Goal: Obtain resource: Obtain resource

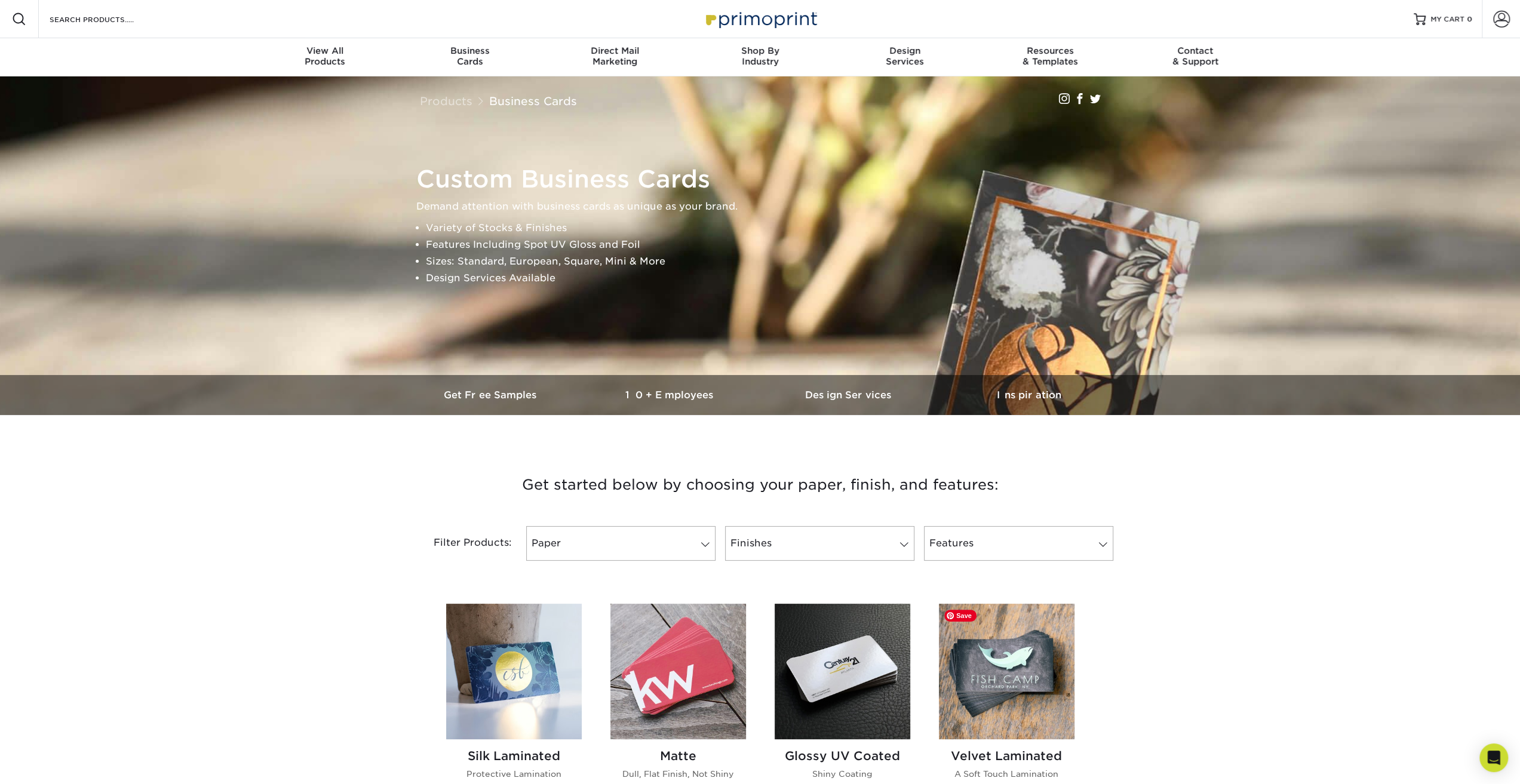
click at [1000, 655] on img at bounding box center [1007, 671] width 136 height 136
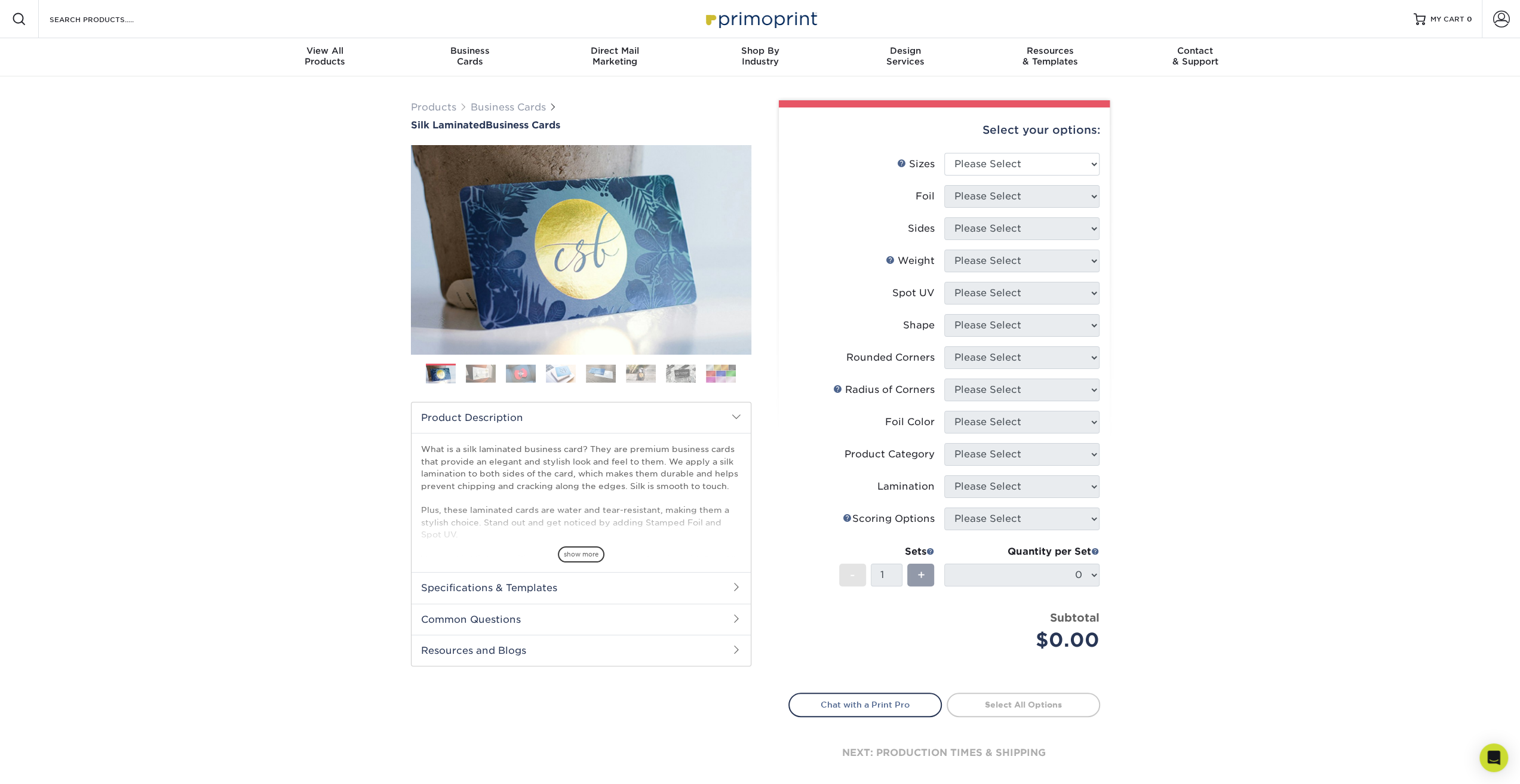
click at [578, 551] on span "show more" at bounding box center [582, 554] width 47 height 16
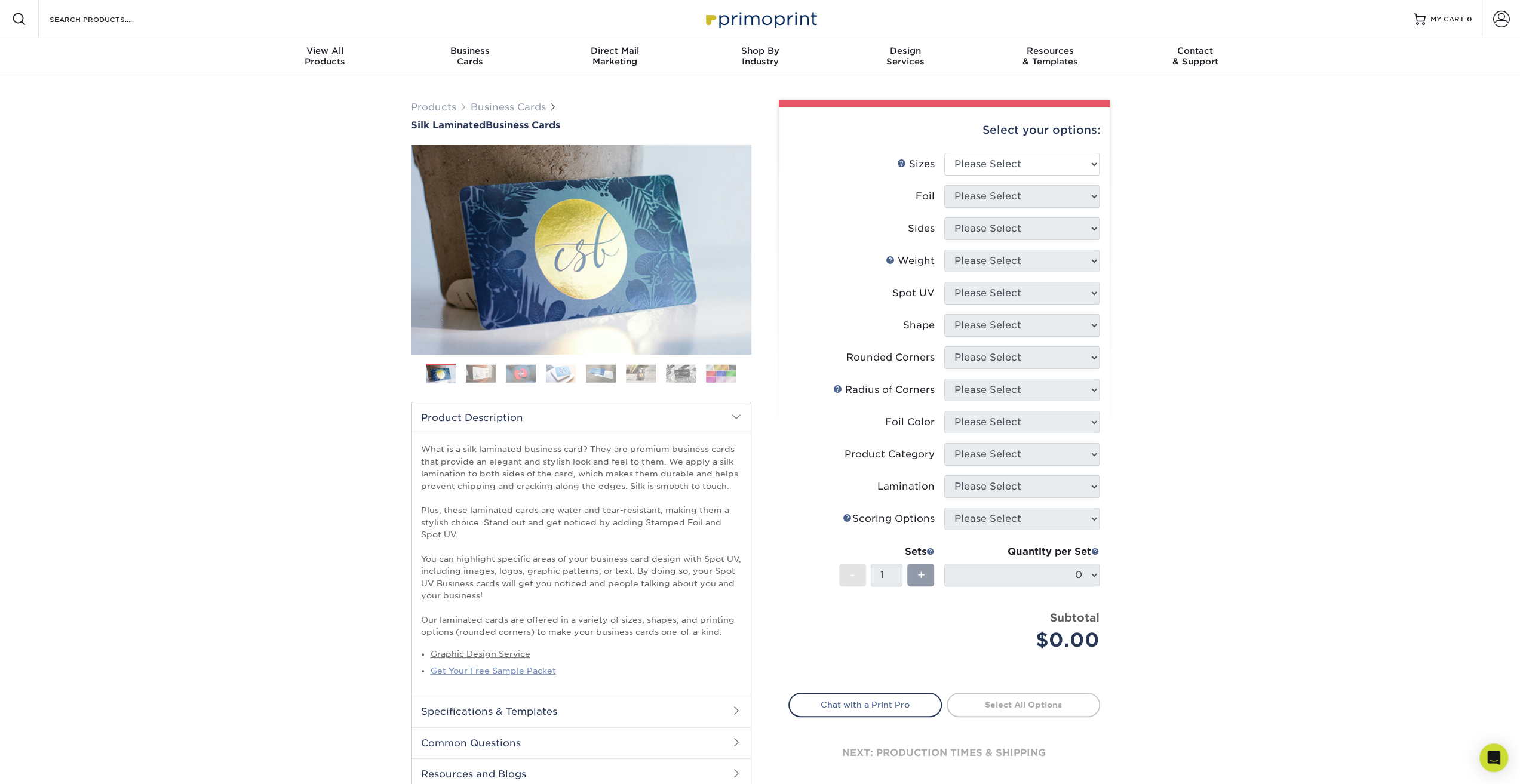
drag, startPoint x: 509, startPoint y: 670, endPoint x: 502, endPoint y: 671, distance: 7.1
click at [502, 671] on link "Get Your Free Sample Packet" at bounding box center [493, 670] width 125 height 9
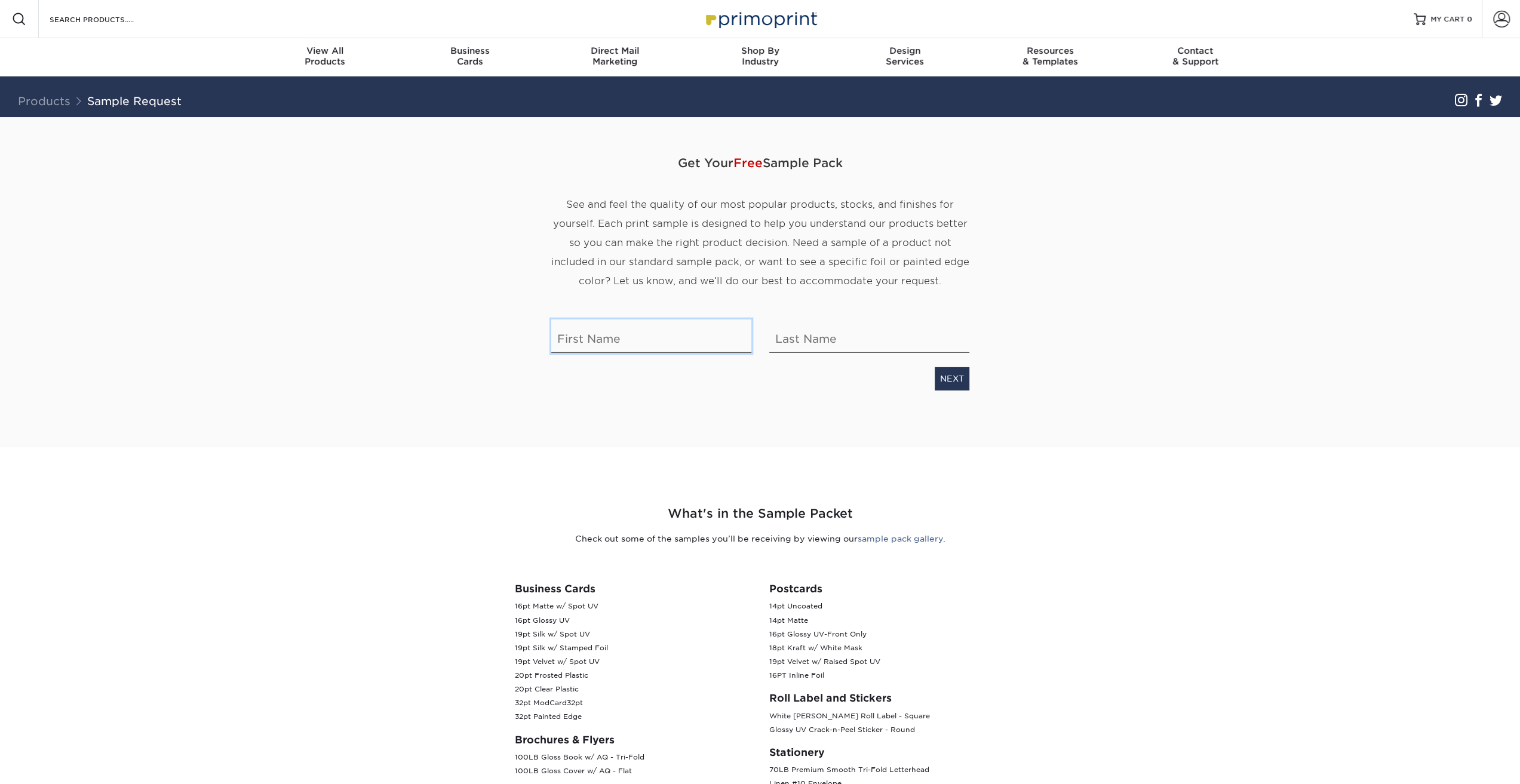
click at [671, 336] on input "text" at bounding box center [651, 335] width 200 height 33
type input "Summer"
type input "Duncan"
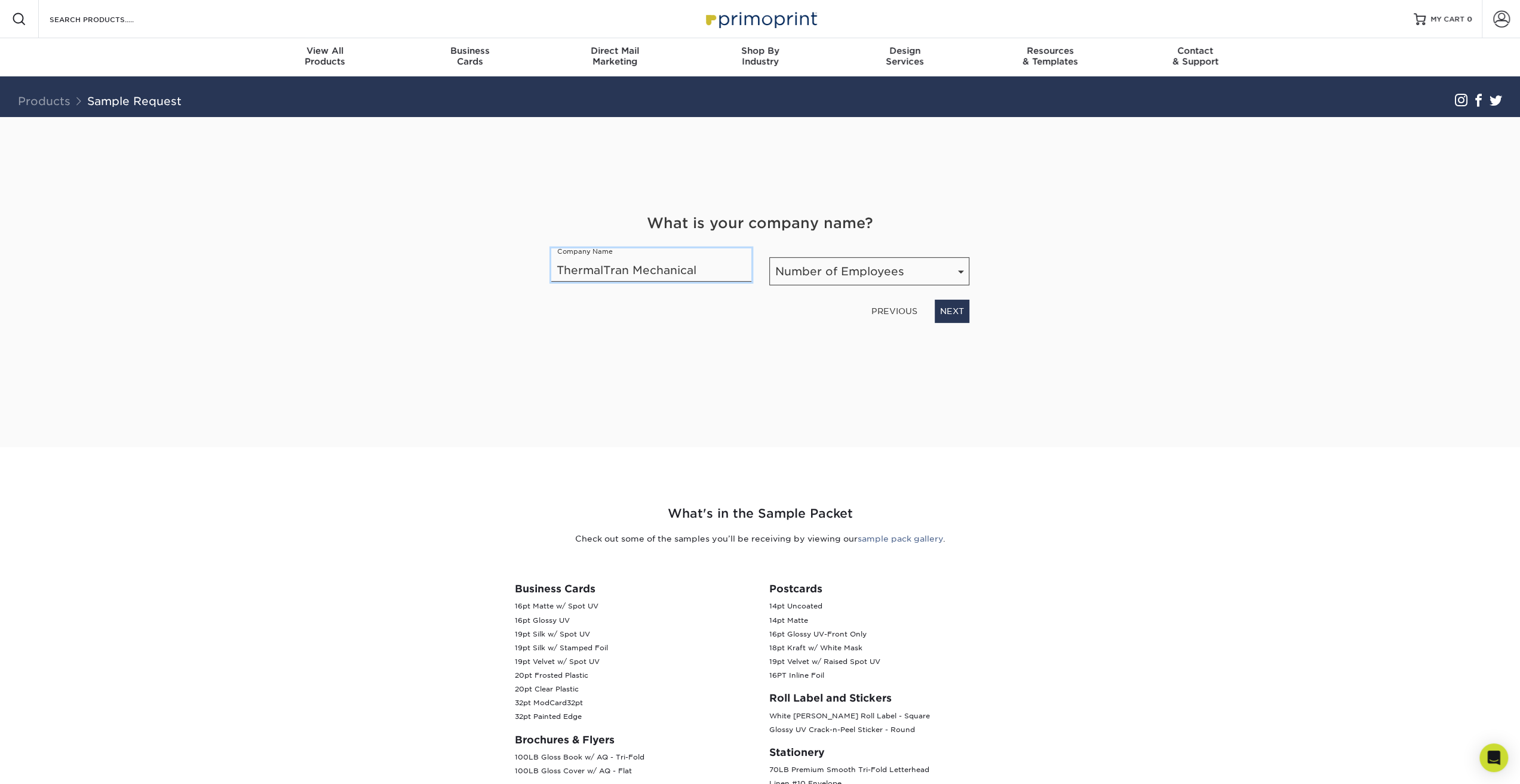
type input "ThermalTran Mechanical"
click at [914, 269] on select "Number of Employees Self-employed 1-10 employees 11-50 employees 51-200 employe…" at bounding box center [869, 271] width 200 height 28
select select "11-50"
click at [769, 257] on select "Number of Employees Self-employed 1-10 employees 11-50 employees 51-200 employe…" at bounding box center [869, 271] width 200 height 28
click at [951, 312] on link "NEXT" at bounding box center [952, 311] width 35 height 23
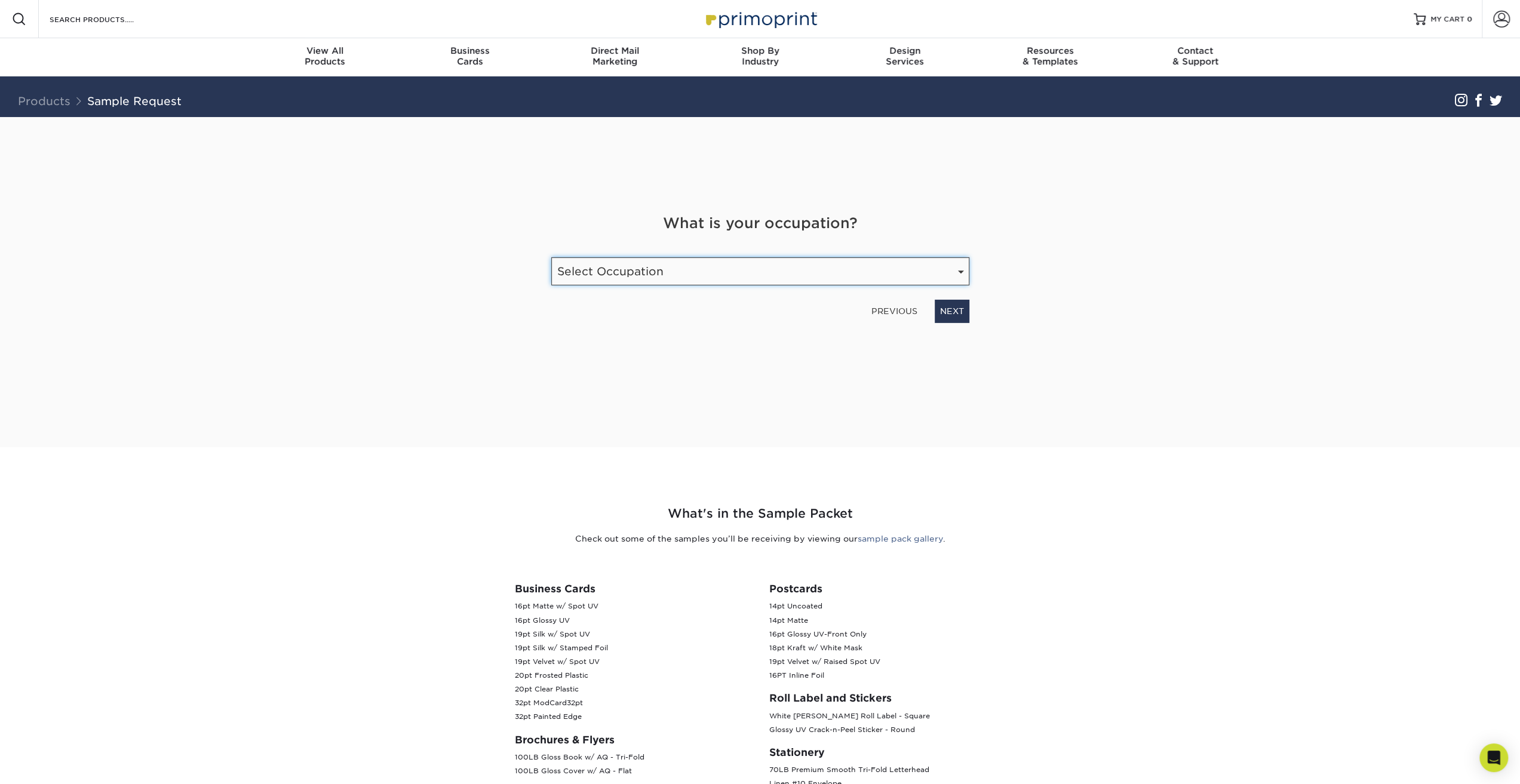
click at [819, 272] on select "Select Occupation Agency Automotive Blogger Cleaning Services Construction Educ…" at bounding box center [760, 271] width 418 height 28
select select "Construction"
click at [551, 257] on select "Select Occupation Agency Automotive Blogger Cleaning Services Construction Educ…" at bounding box center [760, 271] width 418 height 28
click at [962, 315] on link "NEXT" at bounding box center [952, 311] width 35 height 23
type input "summer@thermaltran.com"
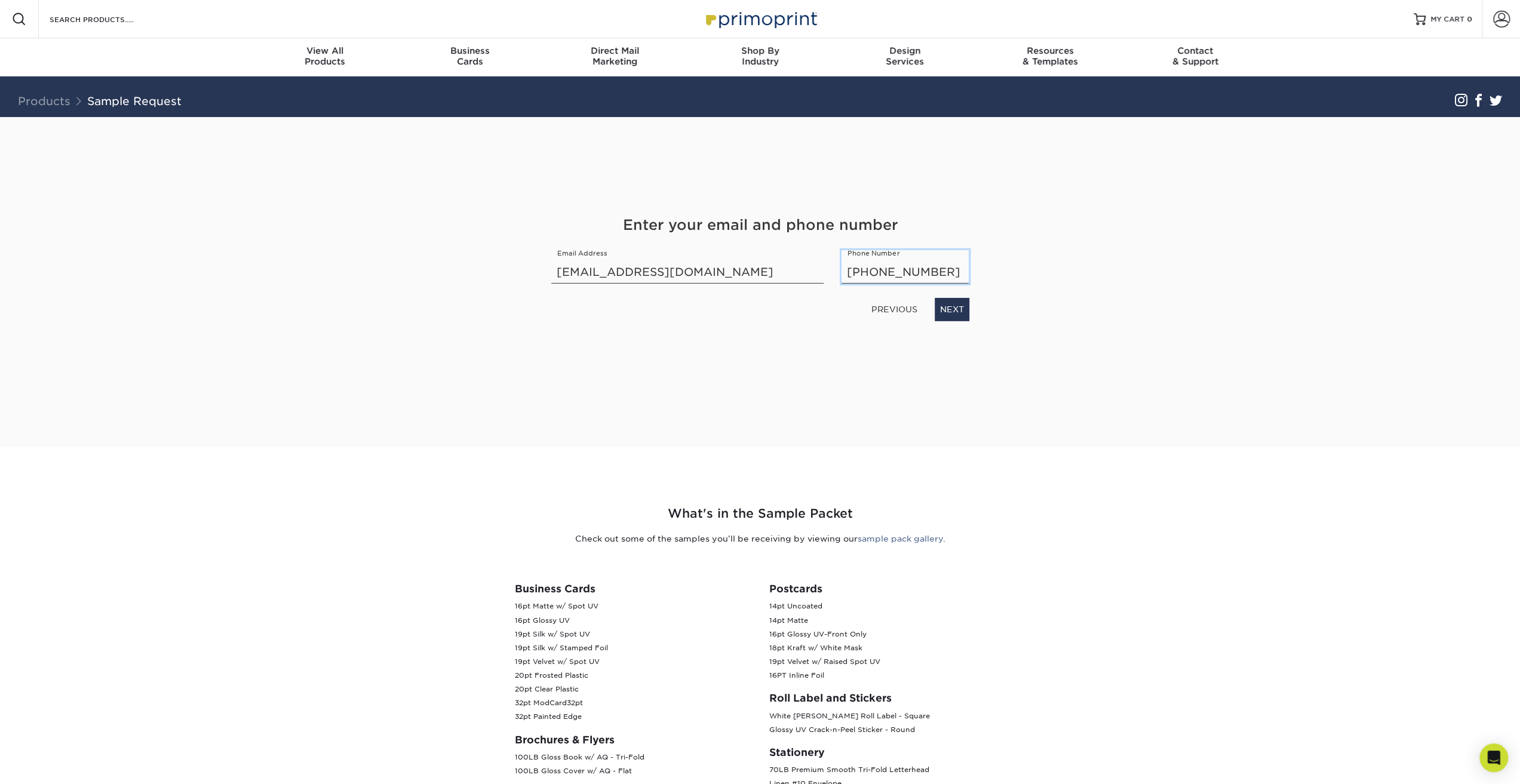
type input "910-833-9869"
click at [948, 303] on link "NEXT" at bounding box center [952, 309] width 35 height 23
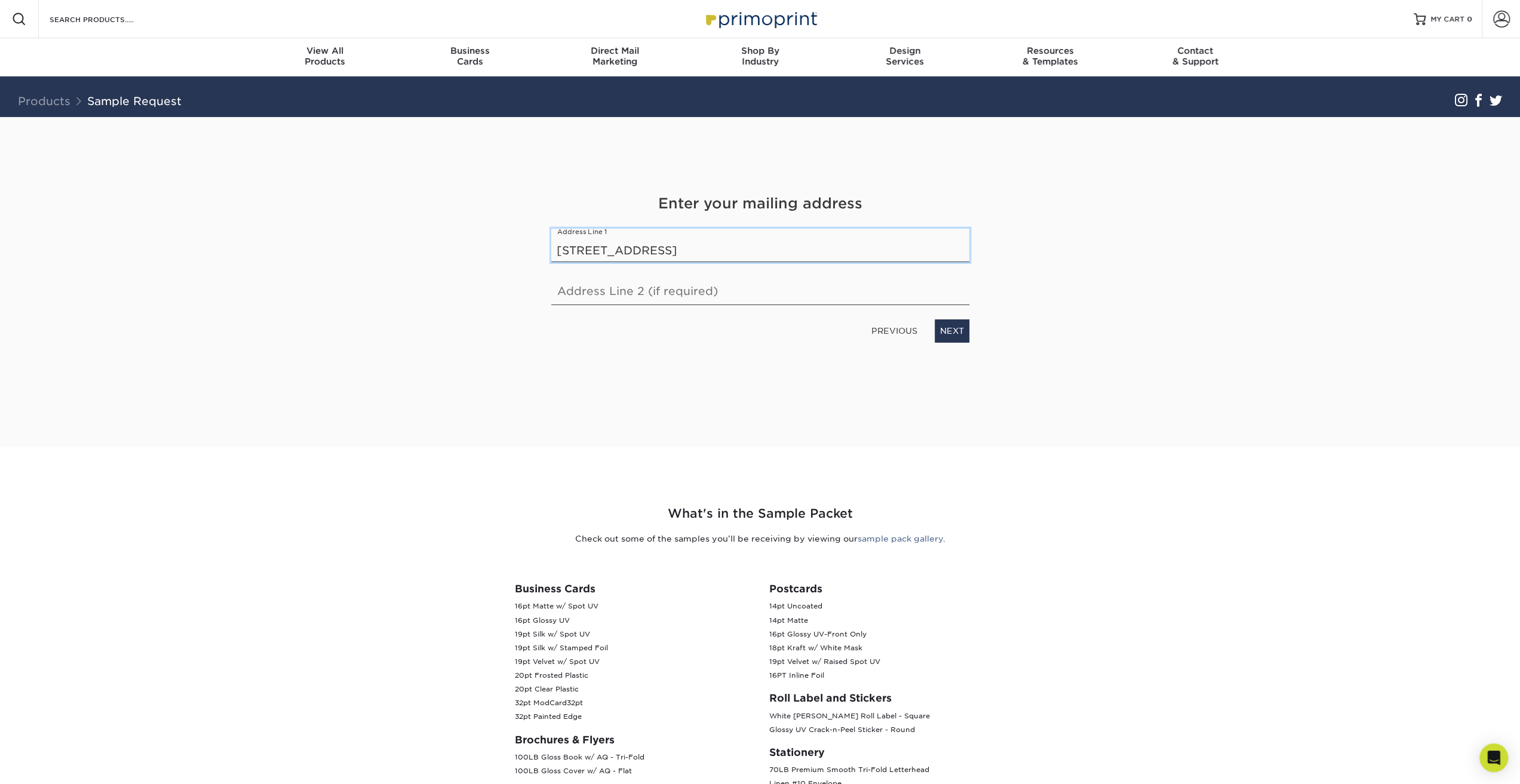
type input "2100 Capital Drive"
type input "W"
click at [964, 326] on link "NEXT" at bounding box center [952, 331] width 35 height 23
type input "Wilmington"
select select "NC"
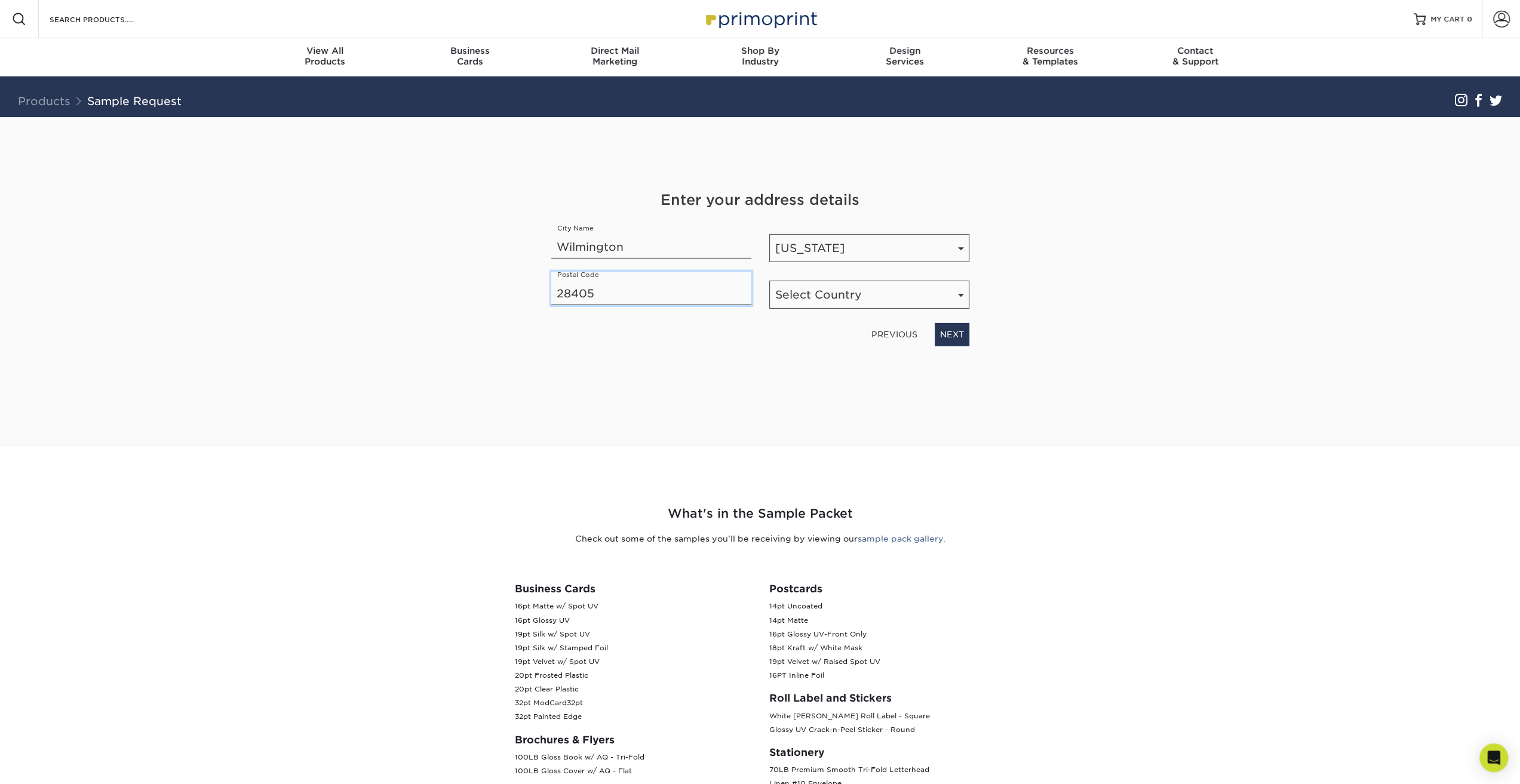
type input "28405"
select select "US"
click at [962, 340] on link "NEXT" at bounding box center [952, 335] width 35 height 23
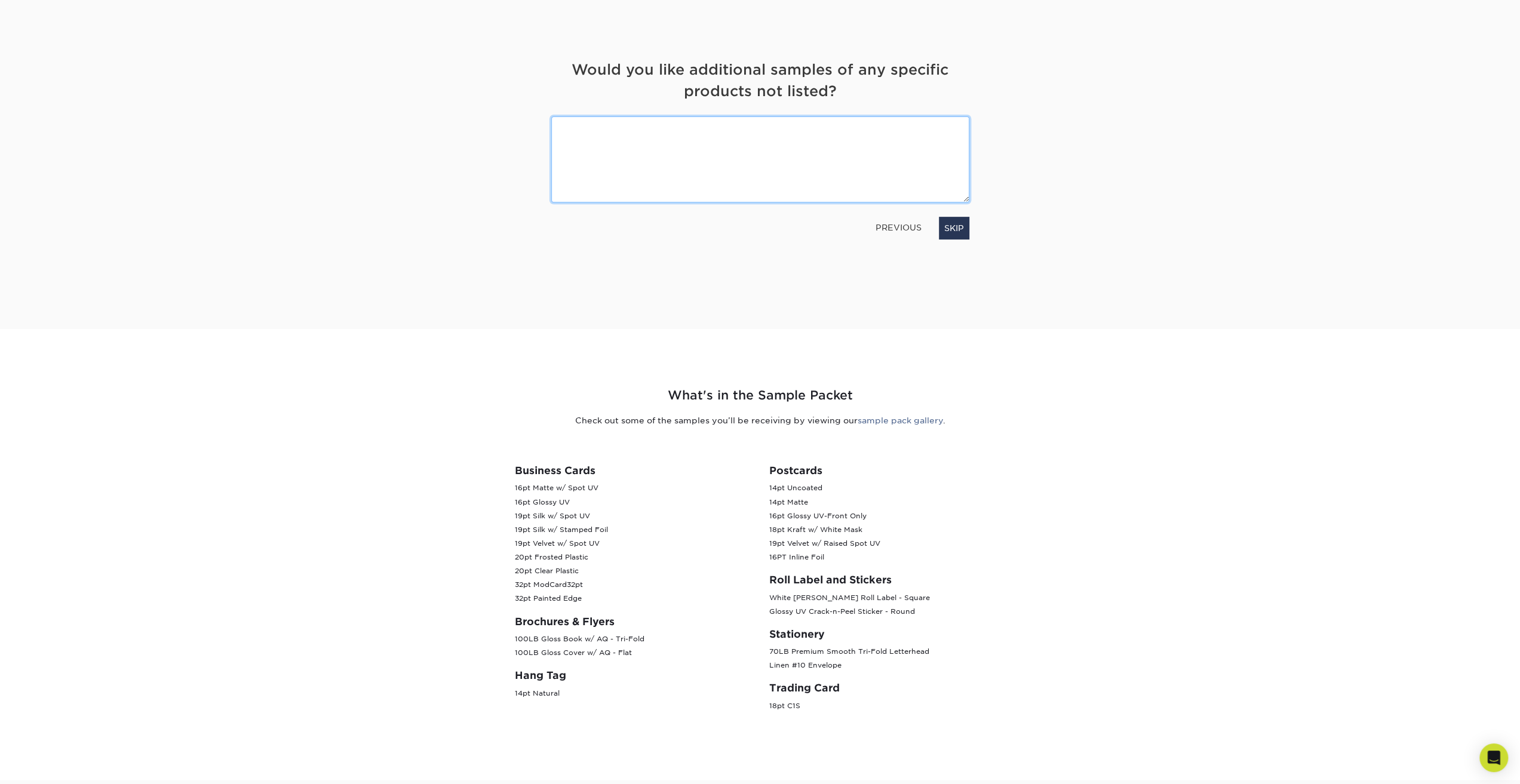
scroll to position [119, 0]
click at [957, 230] on link "SKIP" at bounding box center [954, 227] width 31 height 23
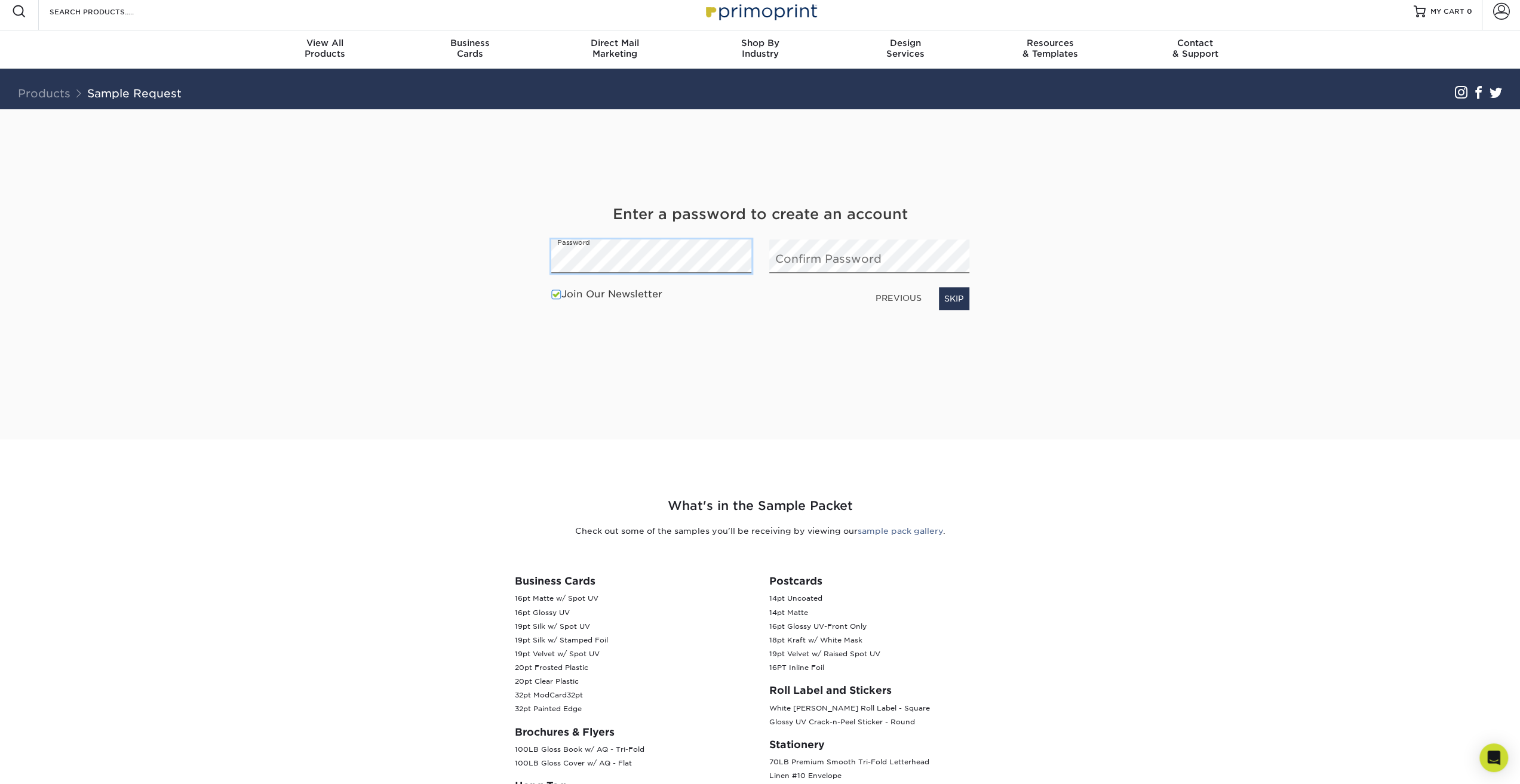
scroll to position [0, 0]
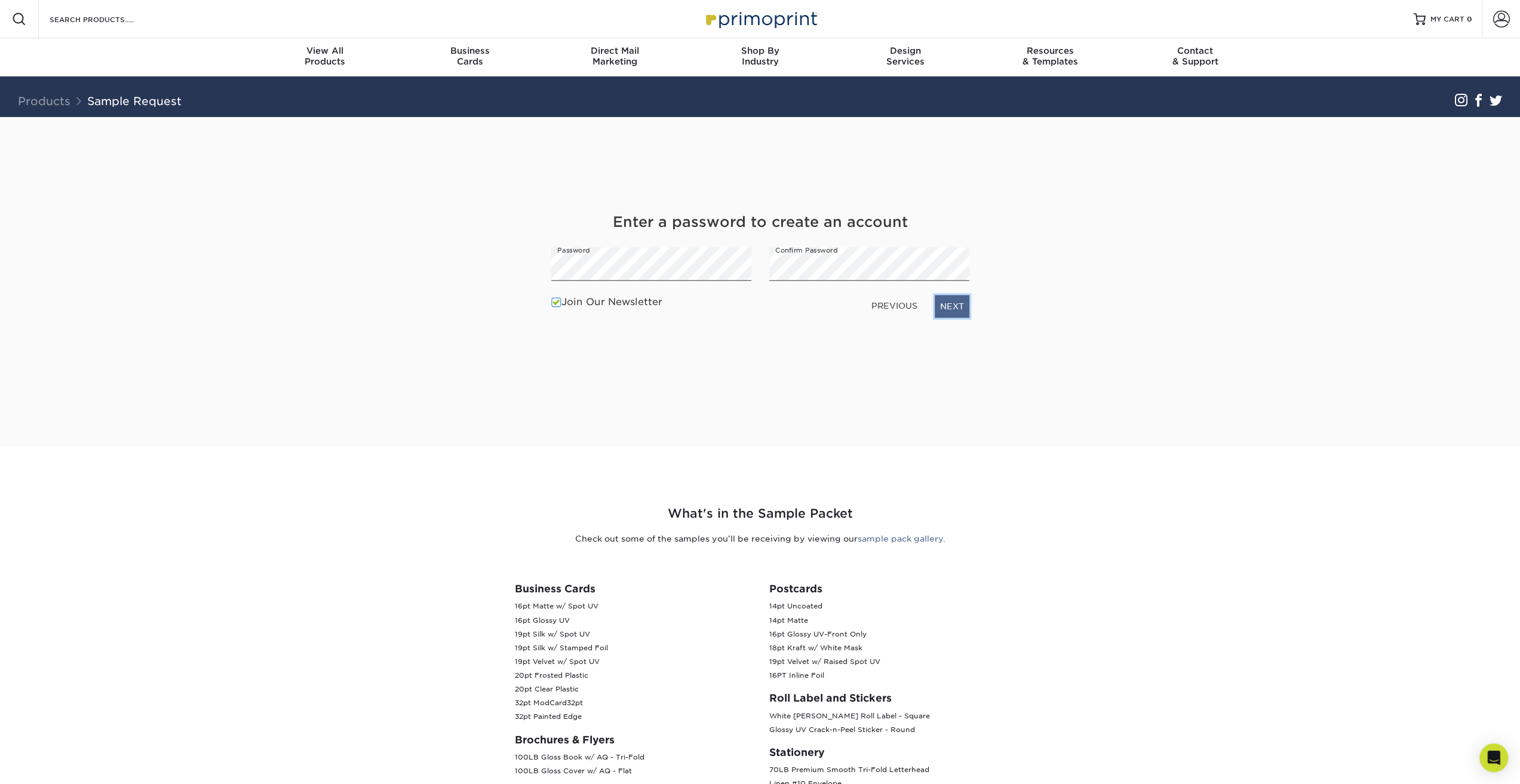
click at [947, 304] on link "NEXT" at bounding box center [952, 306] width 35 height 23
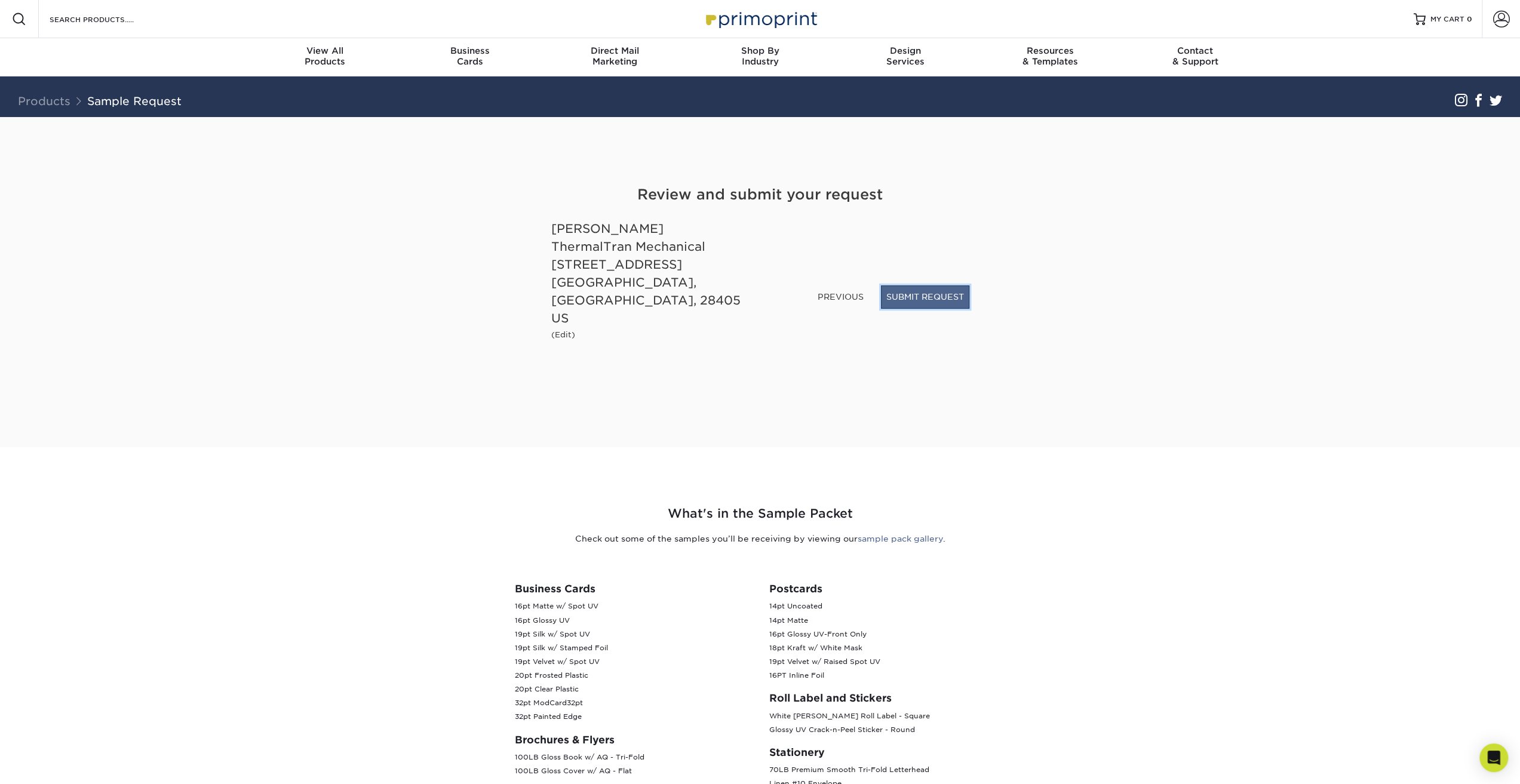
click at [926, 308] on button "SUBMIT REQUEST" at bounding box center [925, 297] width 88 height 23
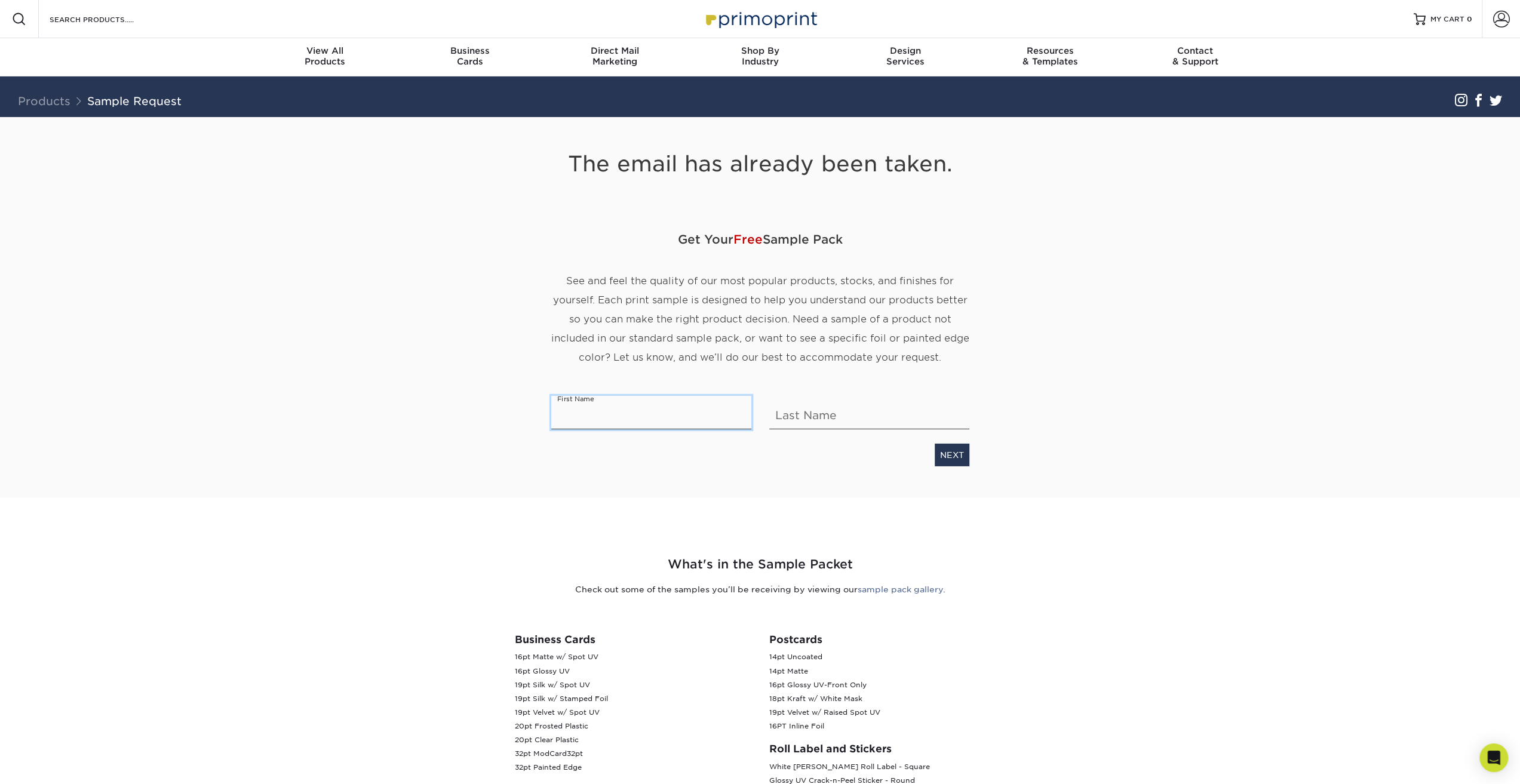
click at [639, 409] on input "text" at bounding box center [651, 412] width 200 height 33
type input "Summer"
type input "Duncan"
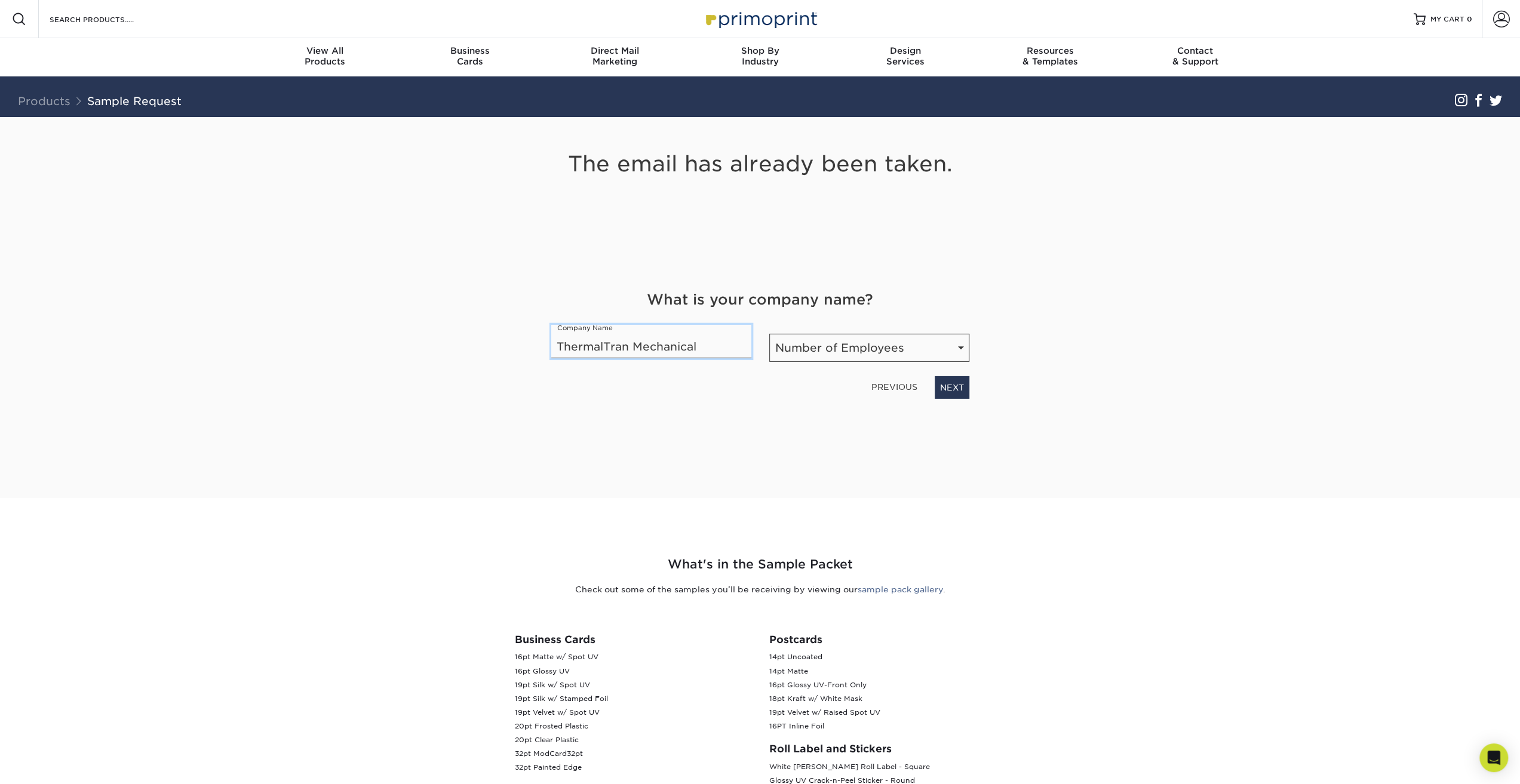
type input "ThermalTran Mechanical"
drag, startPoint x: 908, startPoint y: 345, endPoint x: 904, endPoint y: 352, distance: 8.1
click at [908, 345] on select "Number of Employees Self-employed 1-10 employees 11-50 employees 51-200 employe…" at bounding box center [869, 348] width 200 height 28
select select "11-50"
click at [769, 334] on select "Number of Employees Self-employed 1-10 employees 11-50 employees 51-200 employe…" at bounding box center [869, 348] width 200 height 28
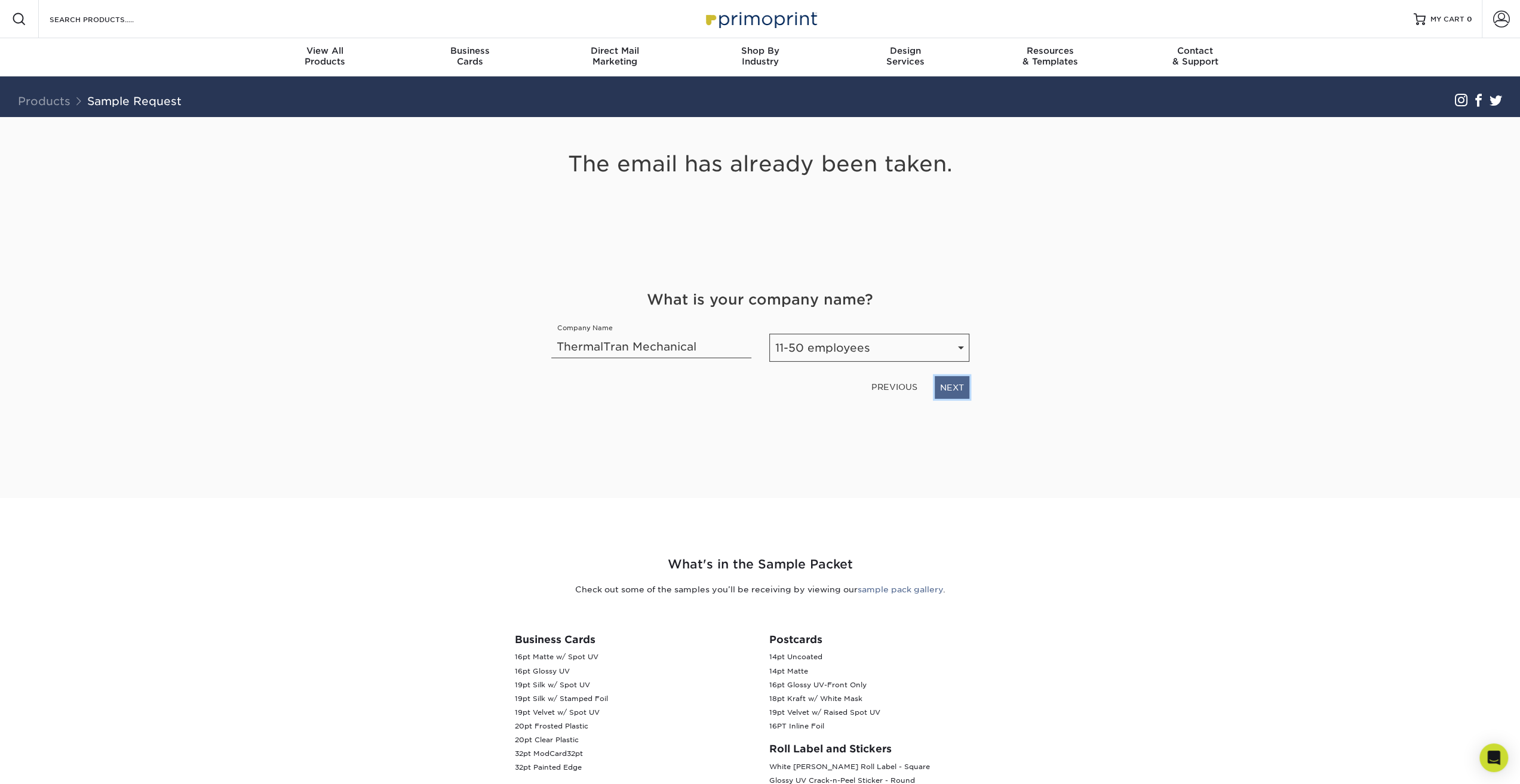
click at [943, 398] on link "NEXT" at bounding box center [952, 387] width 35 height 23
click at [883, 347] on select "Select Occupation Agency Automotive Blogger Cleaning Services Construction Educ…" at bounding box center [760, 348] width 418 height 28
select select "Construction"
click at [551, 334] on select "Select Occupation Agency Automotive Blogger Cleaning Services Construction Educ…" at bounding box center [760, 348] width 418 height 28
click at [958, 390] on link "NEXT" at bounding box center [952, 387] width 35 height 23
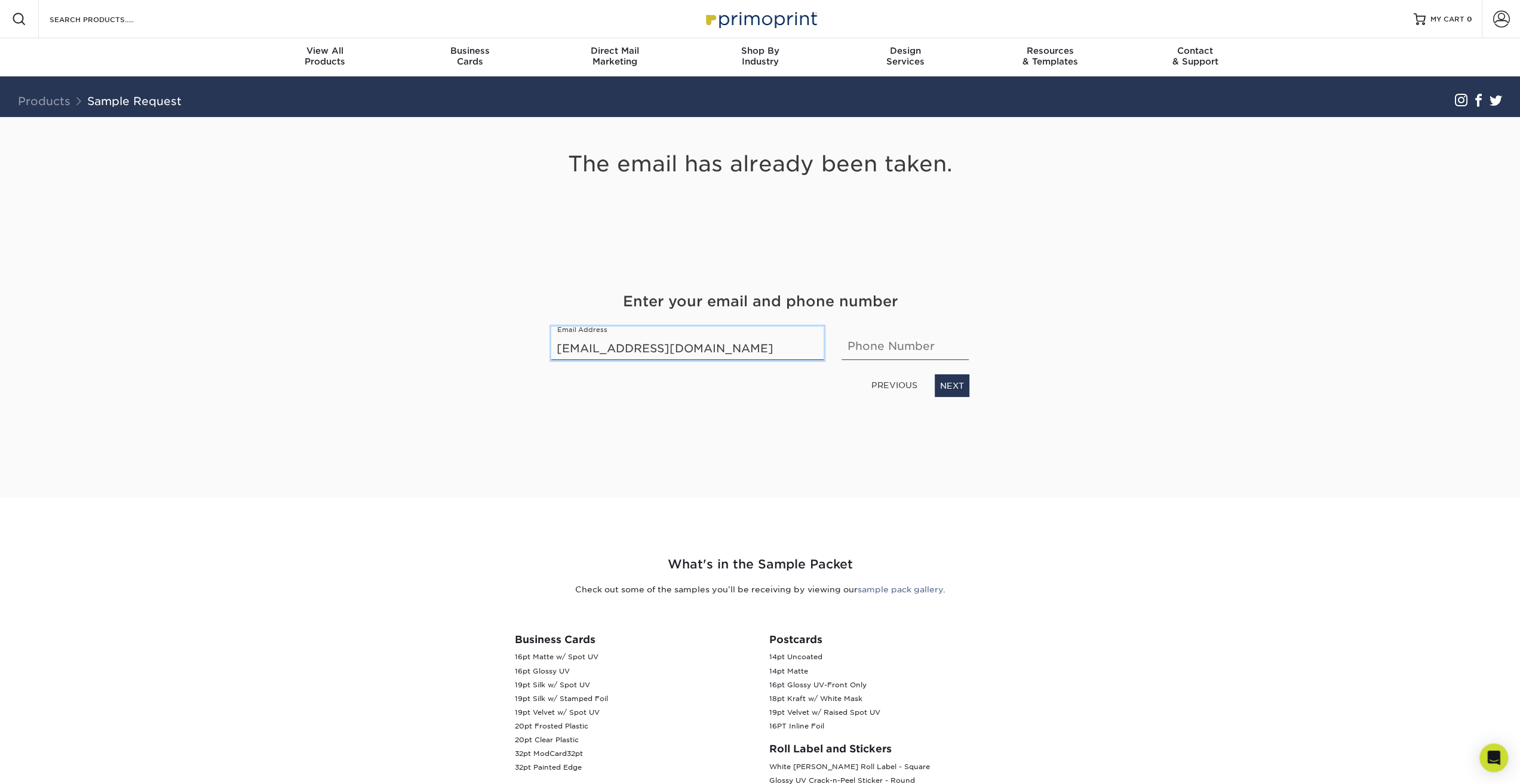
type input "summertimetn@gmail.com"
type input "910-866-9869"
drag, startPoint x: 963, startPoint y: 393, endPoint x: 955, endPoint y: 406, distance: 15.3
click at [963, 393] on link "NEXT" at bounding box center [952, 386] width 35 height 23
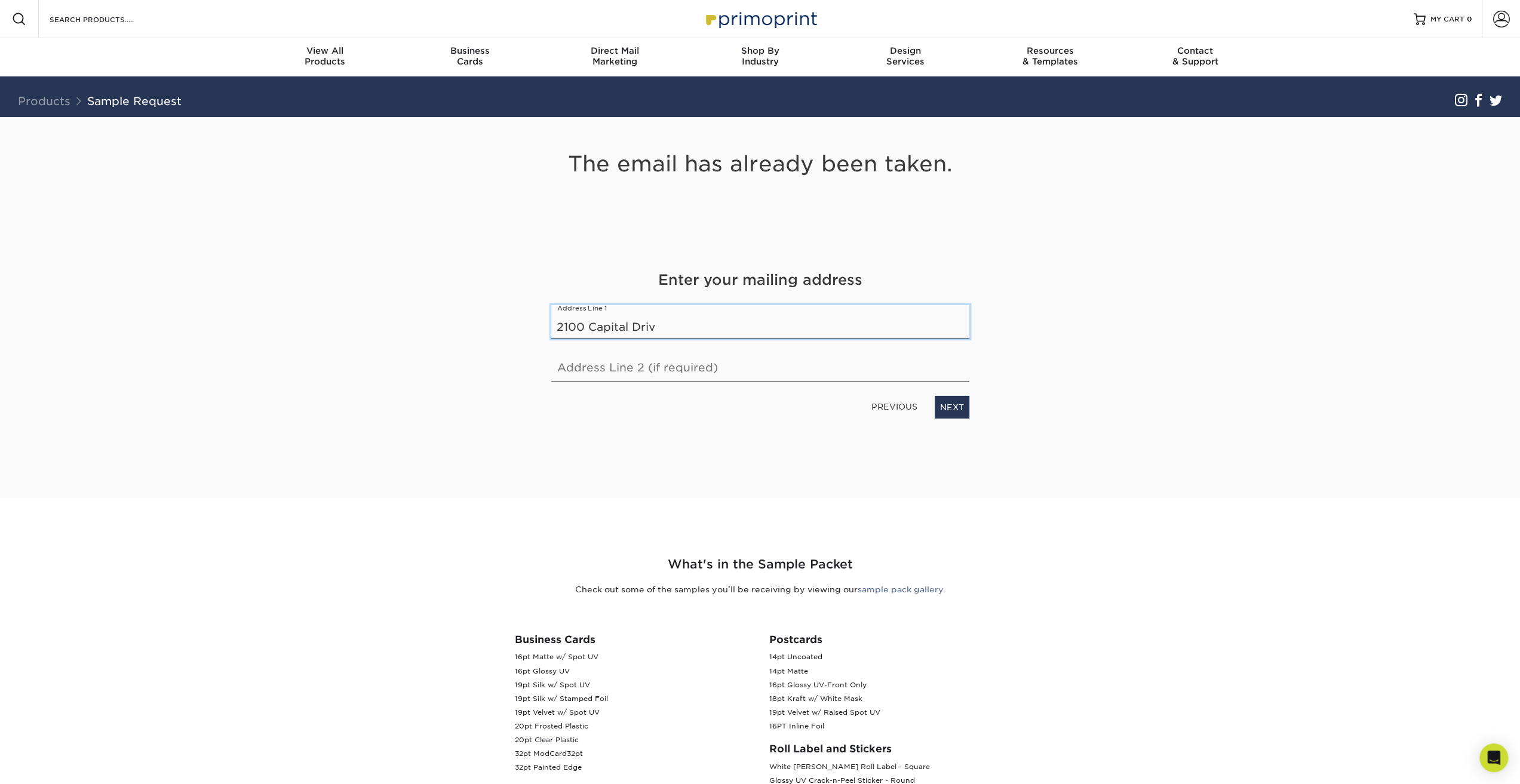
type input "2100 Capital Drive"
type input "Wilmington"
click at [827, 312] on select "State / Province Alabama Alaska Arizona Arkansas California Colorado Connecticu…" at bounding box center [869, 324] width 200 height 28
select select "NC"
click at [769, 311] on select "State / Province Alabama Alaska Arizona Arkansas California Colorado Connecticu…" at bounding box center [869, 324] width 200 height 28
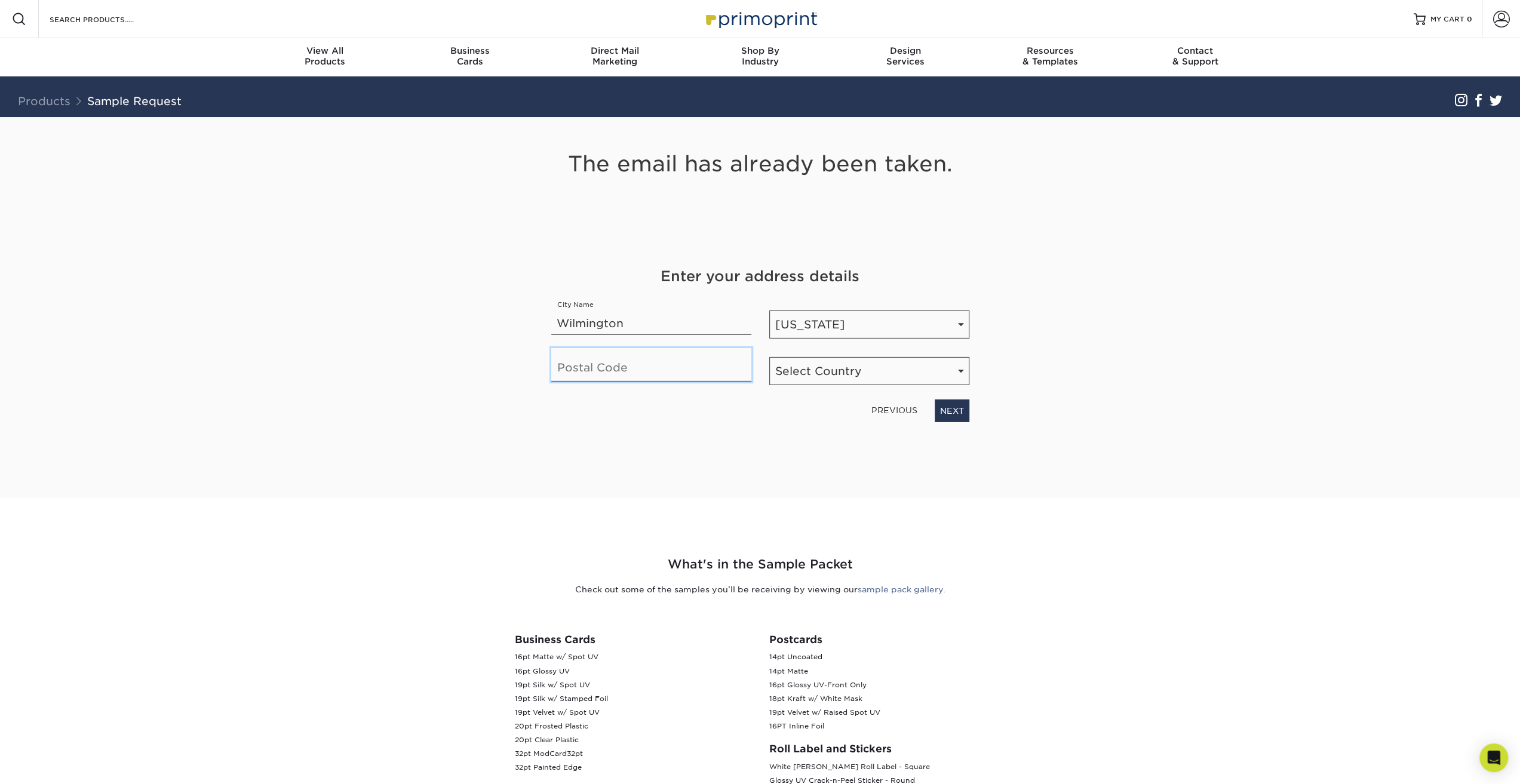
click at [650, 364] on input "text" at bounding box center [651, 365] width 200 height 33
type input "28405"
drag, startPoint x: 816, startPoint y: 368, endPoint x: 813, endPoint y: 375, distance: 7.6
click at [816, 368] on select "Select Country United States Canada" at bounding box center [869, 370] width 200 height 28
select select "US"
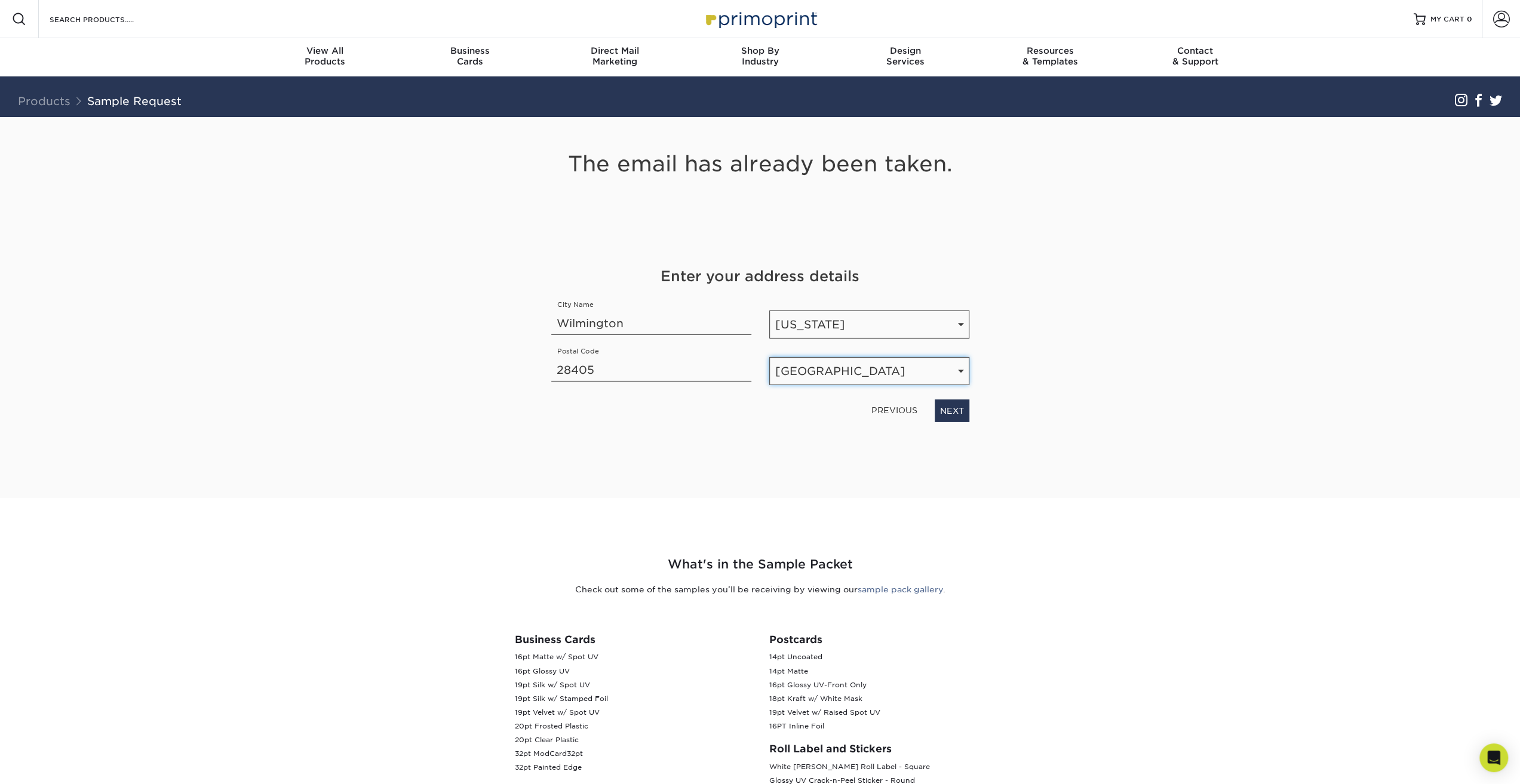
click at [769, 357] on select "Select Country United States Canada" at bounding box center [869, 370] width 200 height 28
click at [951, 410] on link "NEXT" at bounding box center [952, 411] width 35 height 23
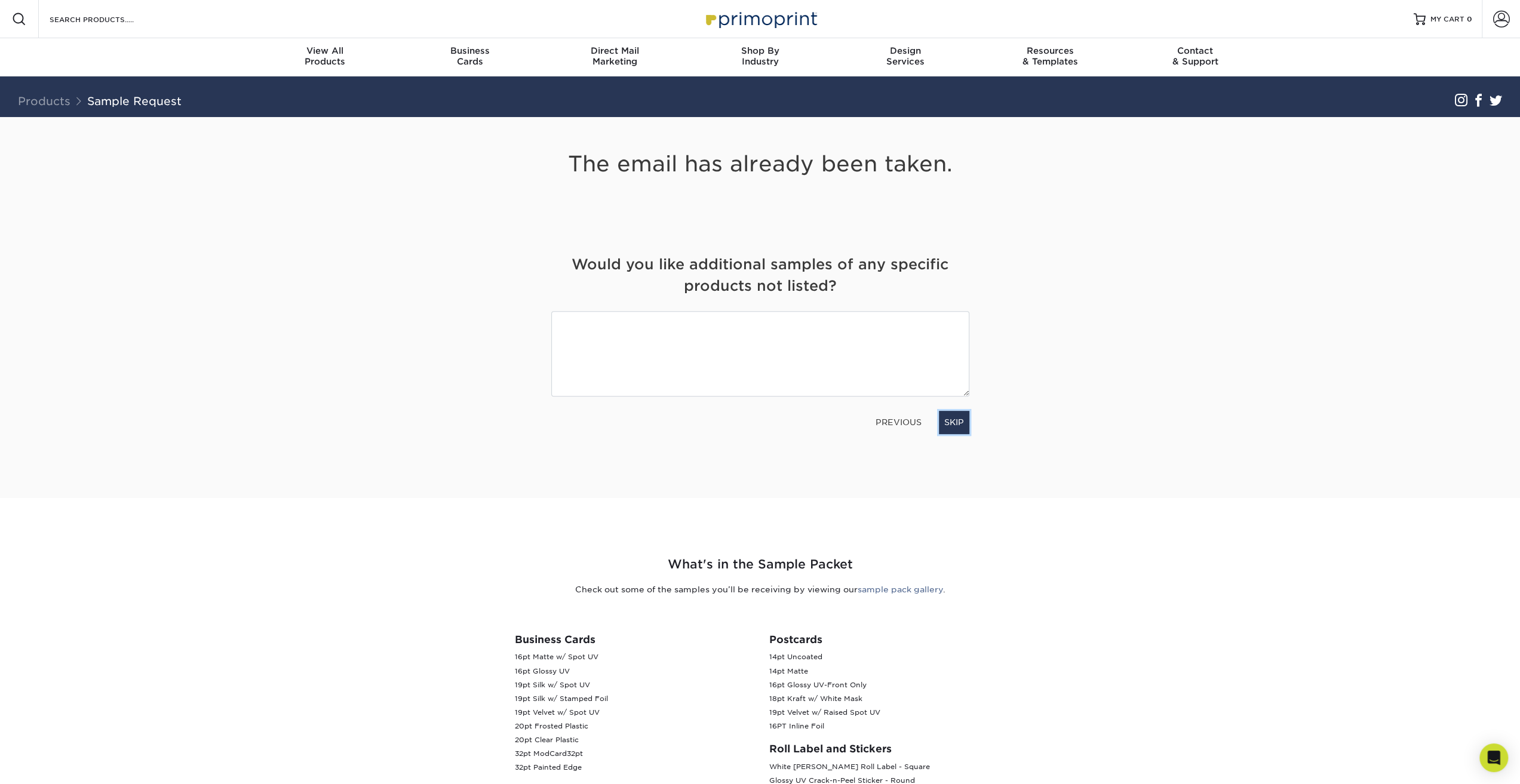
click at [953, 424] on link "SKIP" at bounding box center [954, 422] width 31 height 23
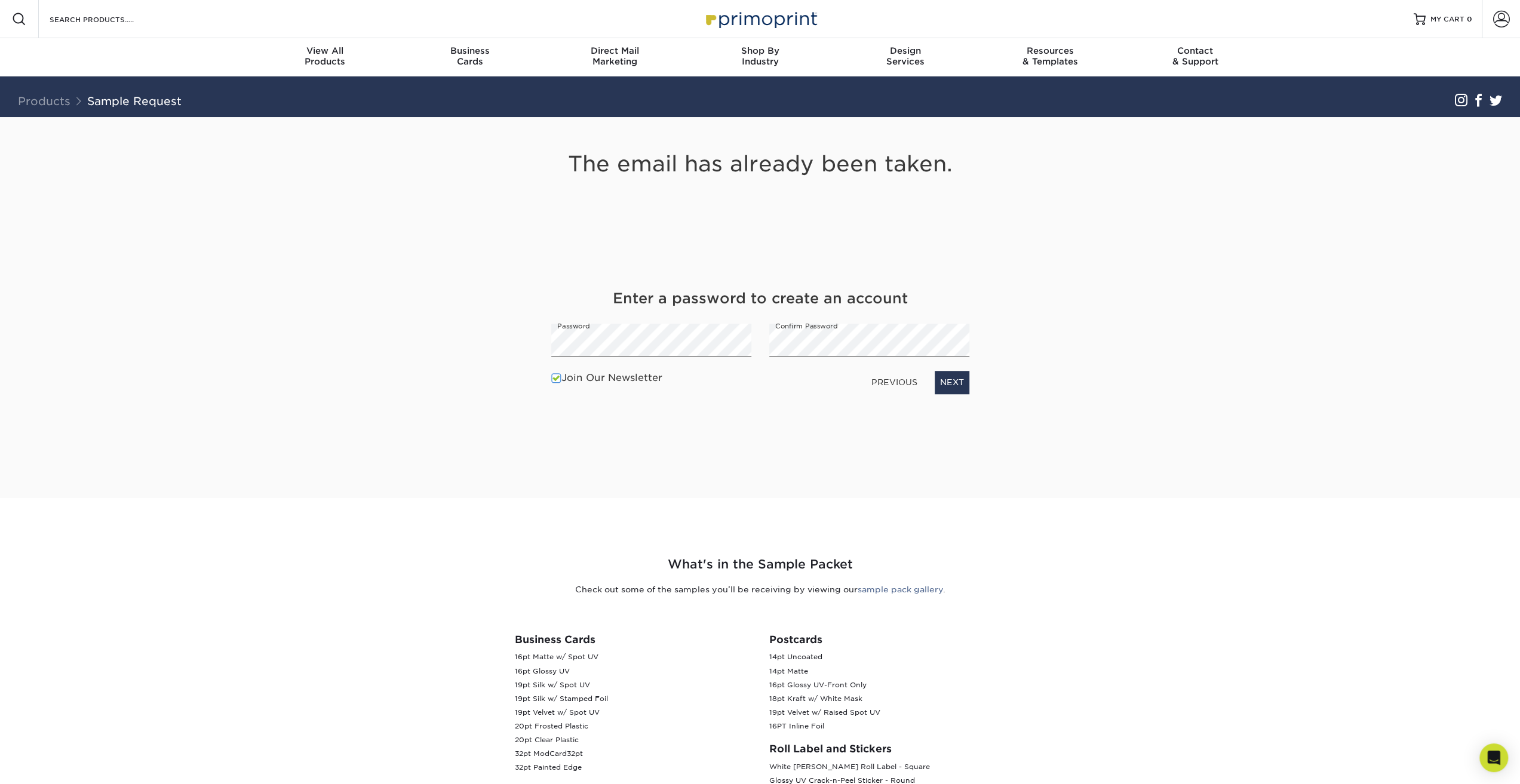
click at [653, 382] on label "Join Our Newsletter" at bounding box center [606, 379] width 111 height 14
click at [0, 0] on input "Join Our Newsletter" at bounding box center [0, 0] width 0 height 0
click at [945, 383] on link "NEXT" at bounding box center [952, 383] width 35 height 23
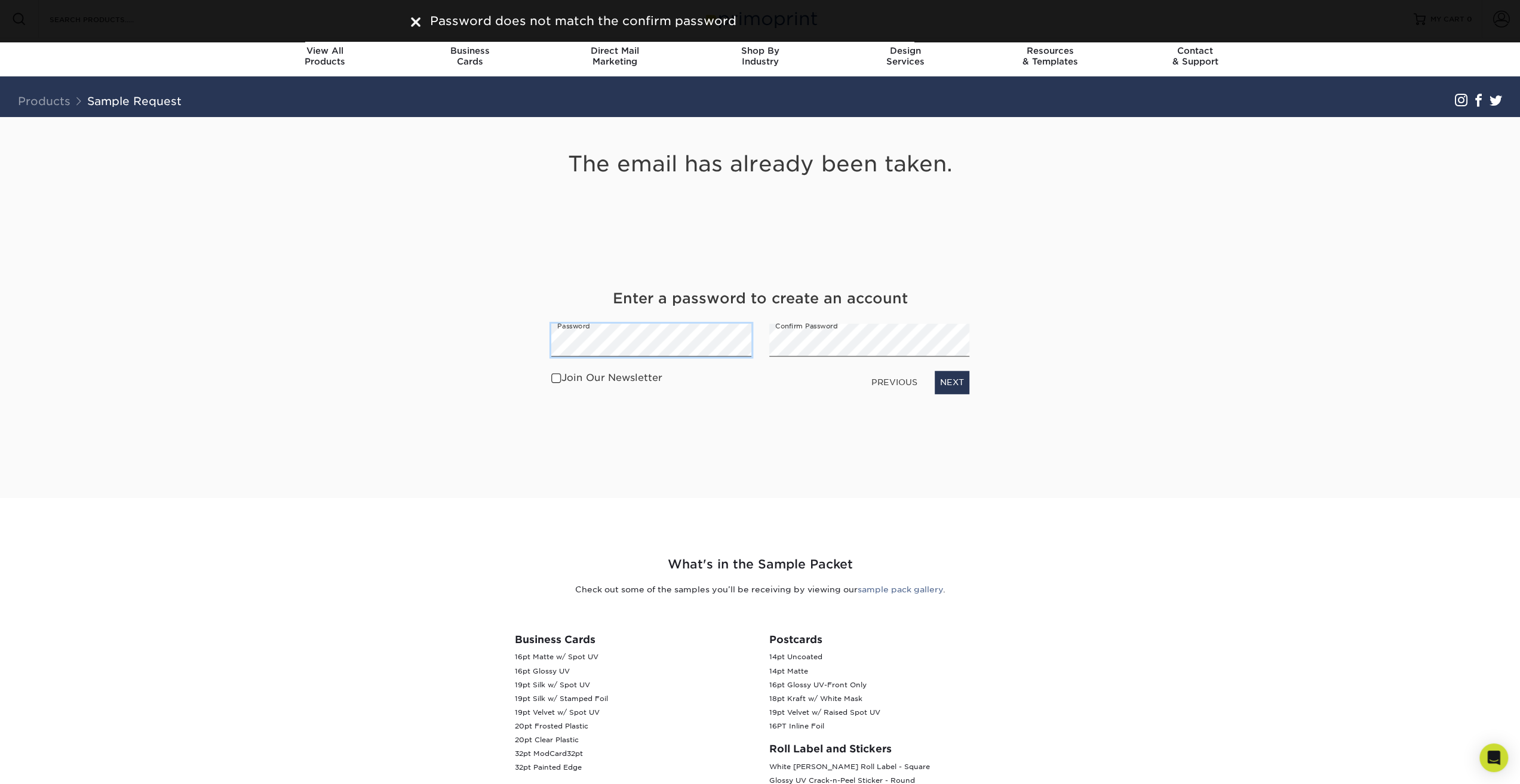
click at [438, 360] on div "The email has already been taken. Get Your Free Sample Pack See and feel the qu…" at bounding box center [760, 308] width 699 height 381
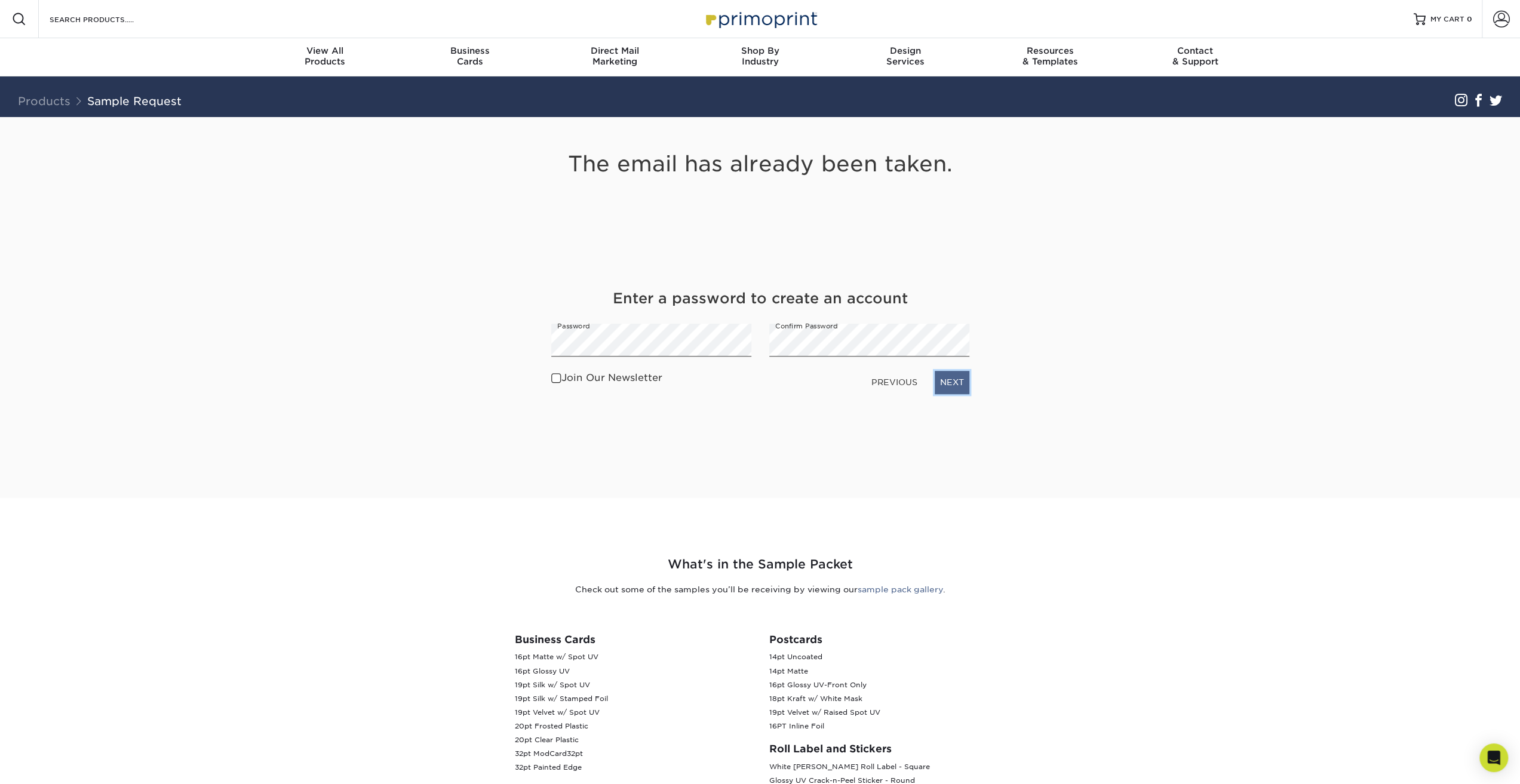
click at [950, 380] on link "NEXT" at bounding box center [952, 383] width 35 height 23
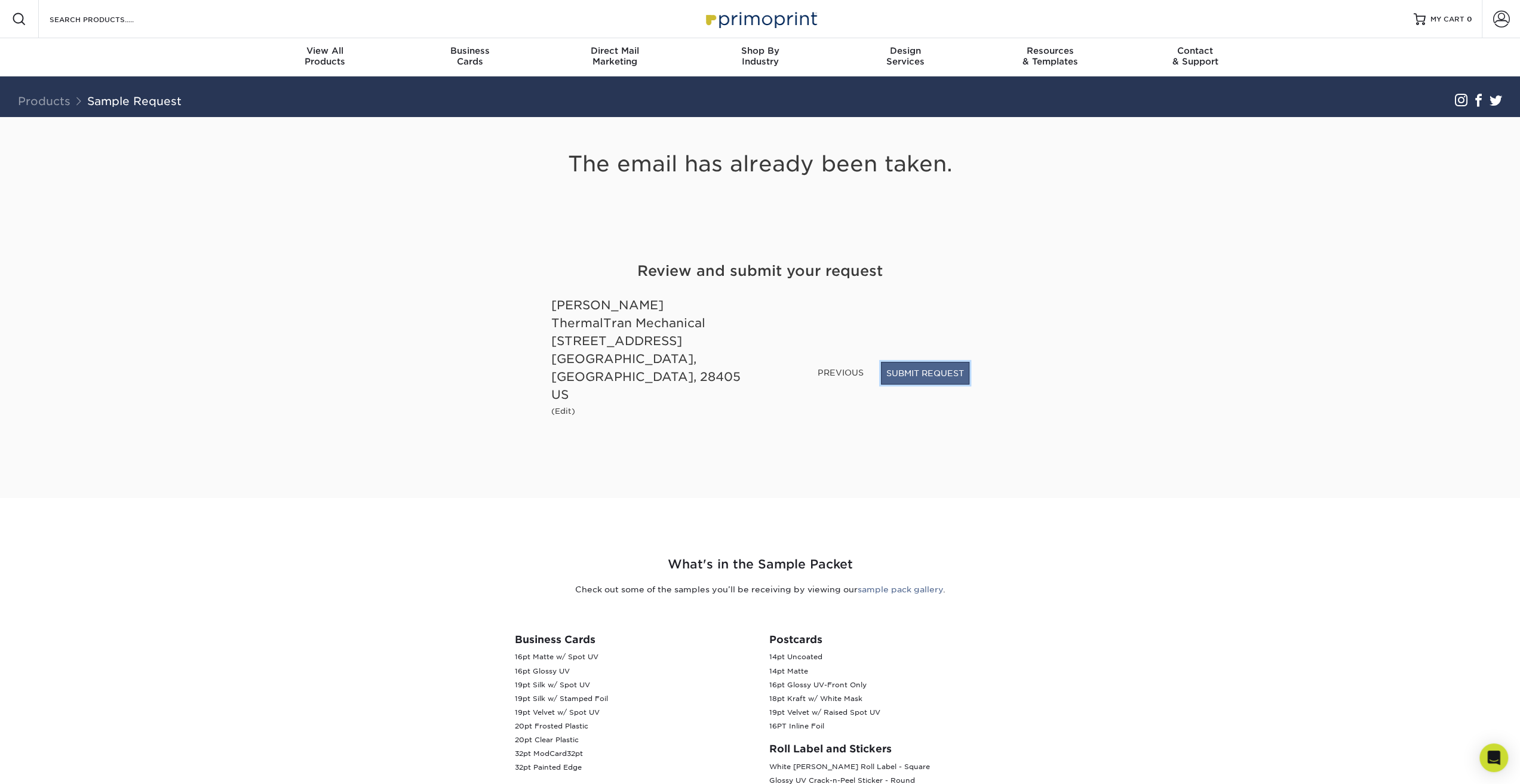
click at [913, 385] on button "SUBMIT REQUEST" at bounding box center [925, 373] width 88 height 23
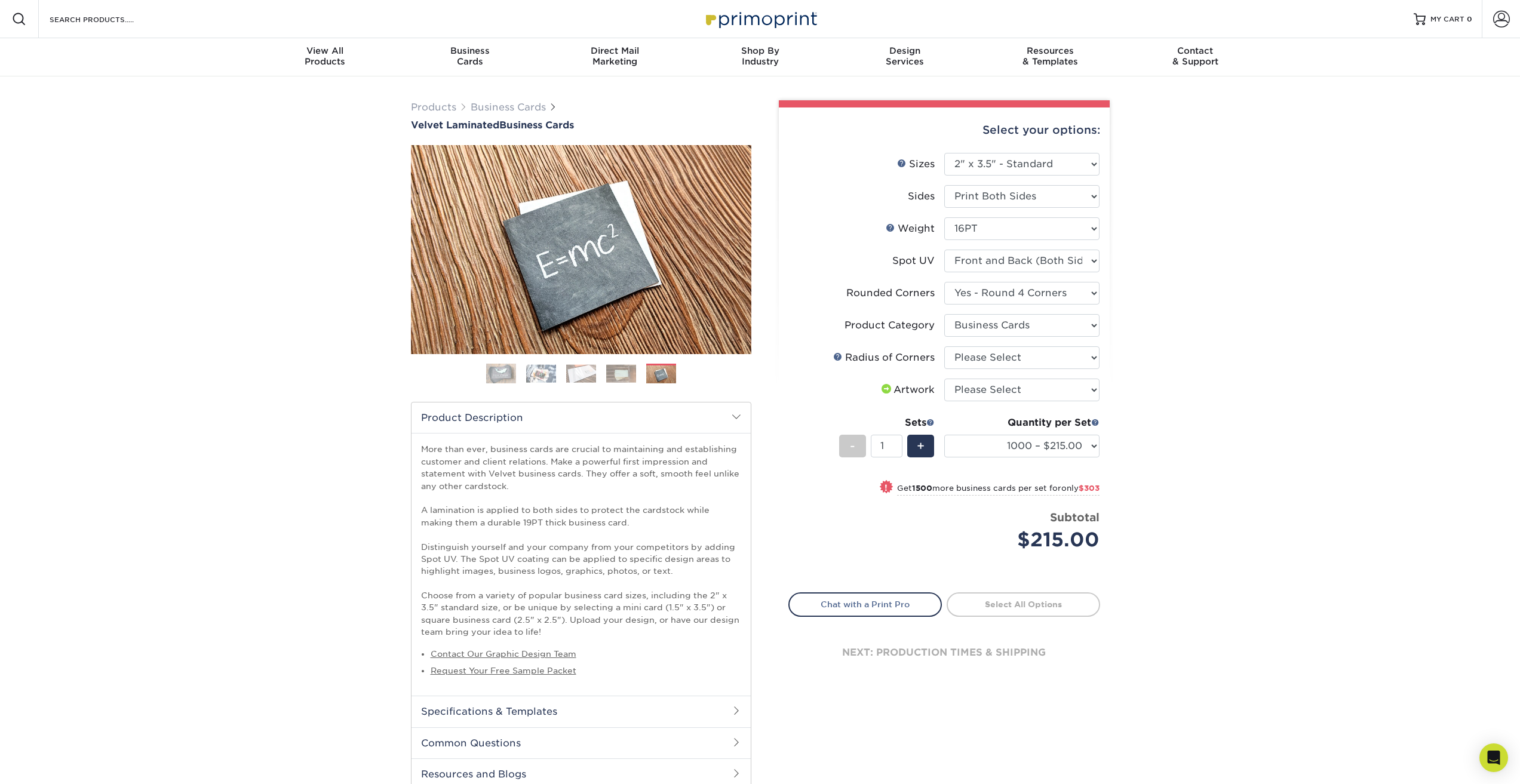
select select "2.00x3.50"
select select "7672df9e-0e0a-464d-8e1f-920c575e4da3"
select select "1000 – $215.00"
